Goal: Navigation & Orientation: Find specific page/section

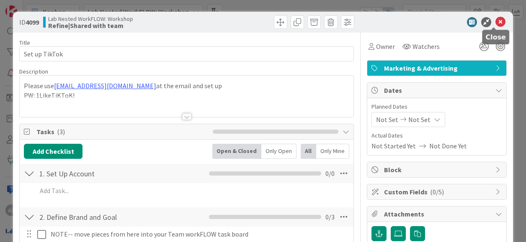
click at [495, 23] on icon at bounding box center [500, 22] width 10 height 10
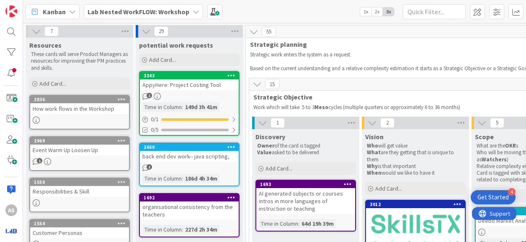
click at [182, 16] on div "Lab Nested WorkFLOW: Workshop" at bounding box center [143, 11] width 119 height 15
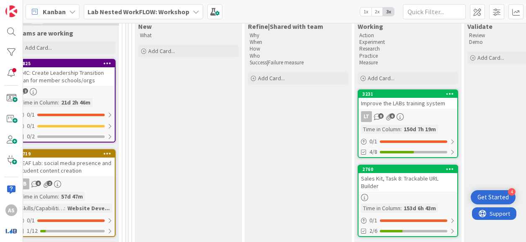
scroll to position [0, 1234]
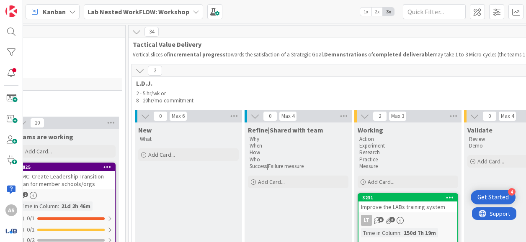
click at [174, 10] on b "Lab Nested WorkFLOW: Workshop" at bounding box center [138, 12] width 102 height 8
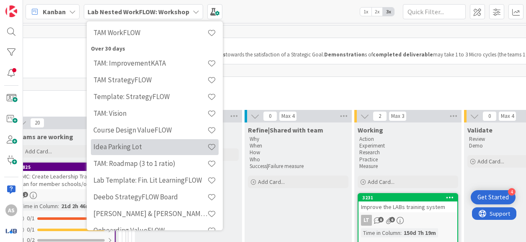
scroll to position [126, 0]
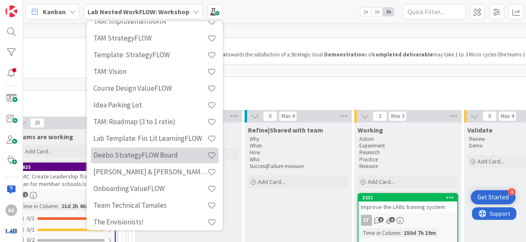
click at [176, 154] on h4 "Deebo StrategyFLOW Board" at bounding box center [150, 155] width 114 height 8
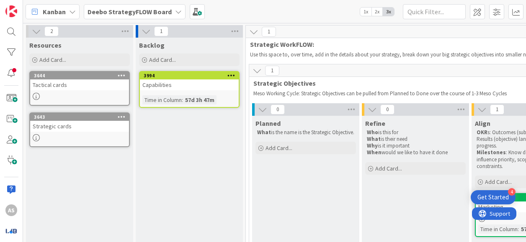
click at [140, 7] on span "Deebo StrategyFLOW Board" at bounding box center [129, 12] width 84 height 10
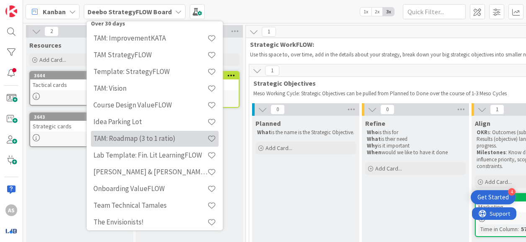
scroll to position [131, 0]
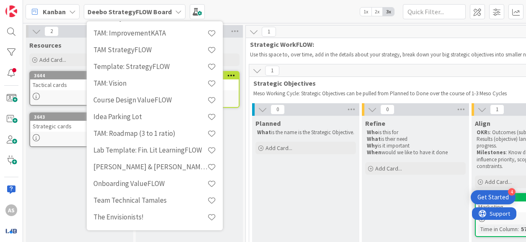
click at [183, 201] on h4 "Team Technical Tamales" at bounding box center [150, 200] width 114 height 8
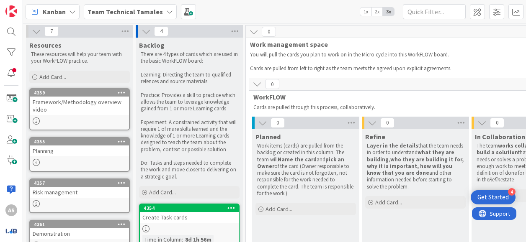
click at [152, 13] on b "Team Technical Tamales" at bounding box center [124, 12] width 75 height 8
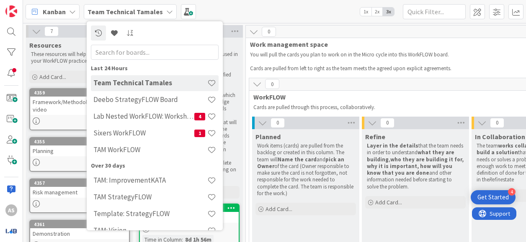
click at [131, 12] on b "Team Technical Tamales" at bounding box center [124, 12] width 75 height 8
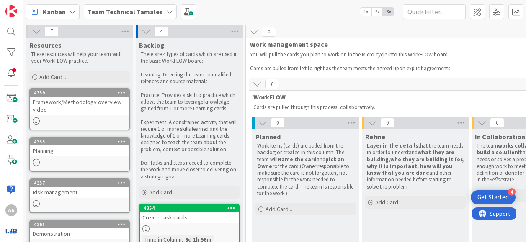
click at [131, 12] on b "Team Technical Tamales" at bounding box center [124, 12] width 75 height 8
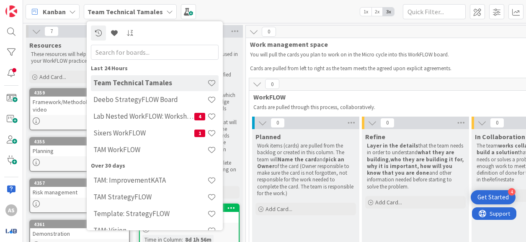
click at [131, 12] on b "Team Technical Tamales" at bounding box center [124, 12] width 75 height 8
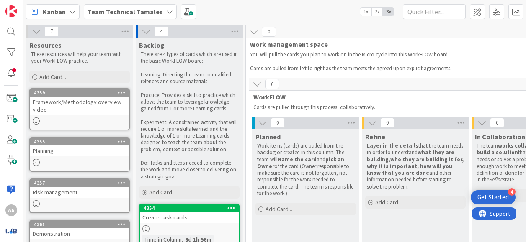
click at [139, 13] on b "Team Technical Tamales" at bounding box center [124, 12] width 75 height 8
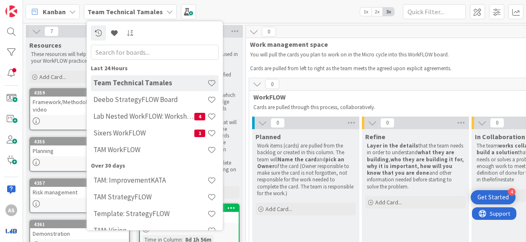
click at [224, 10] on div "Kanban Team Technical Tamales Last 24 Hours Team Technical Tamales Deebo Strate…" at bounding box center [274, 11] width 503 height 23
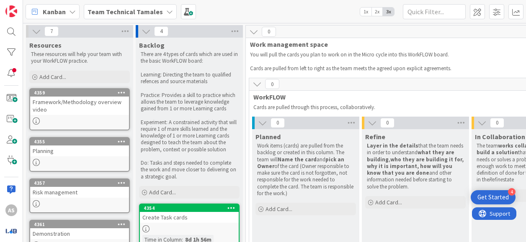
click at [56, 16] on div "Kanban" at bounding box center [53, 11] width 54 height 15
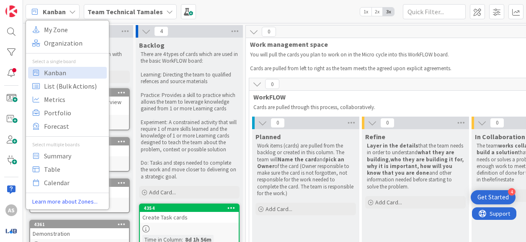
click at [57, 13] on span "Kanban" at bounding box center [54, 12] width 23 height 10
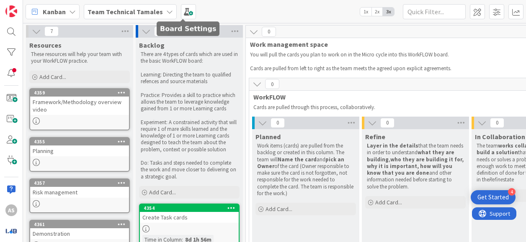
click at [149, 14] on b "Team Technical Tamales" at bounding box center [124, 12] width 75 height 8
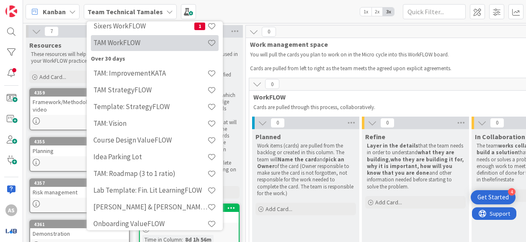
scroll to position [126, 0]
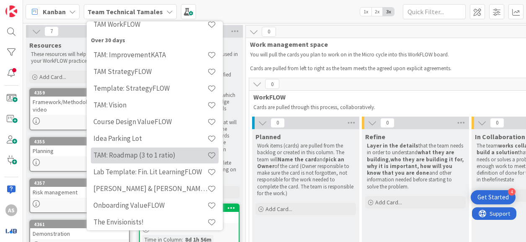
click at [157, 156] on h4 "TAM: Roadmap (3 to 1 ratio)" at bounding box center [150, 155] width 114 height 8
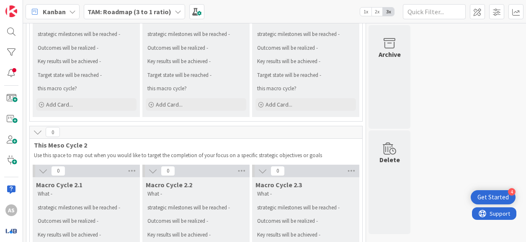
scroll to position [100, 0]
